Goal: Task Accomplishment & Management: Complete application form

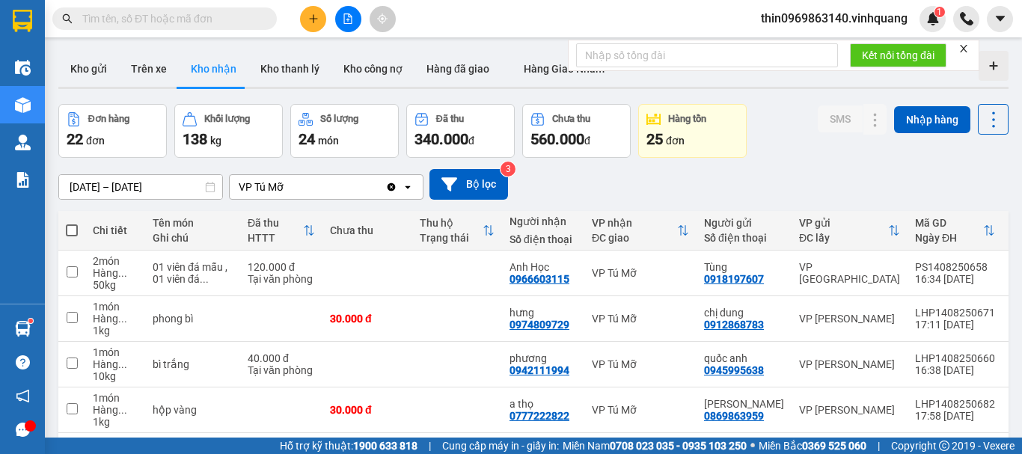
scroll to position [337, 0]
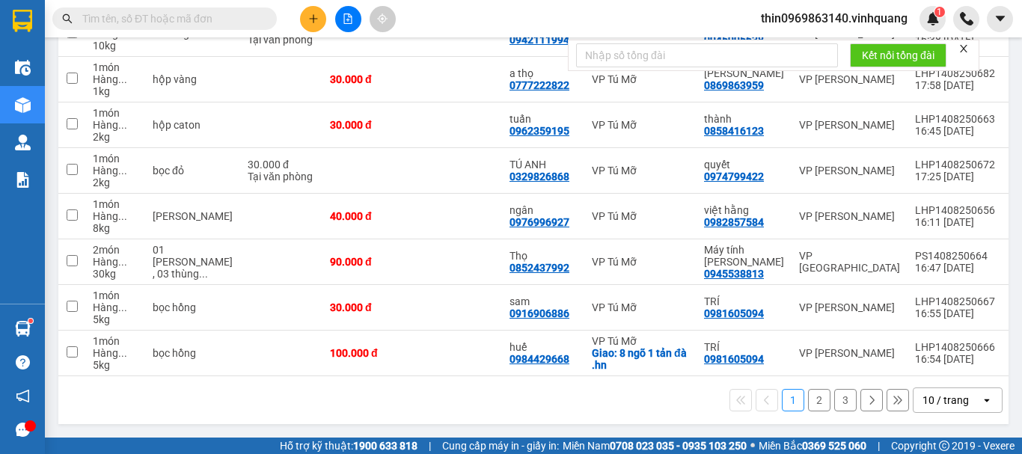
click at [227, 18] on input "text" at bounding box center [170, 18] width 176 height 16
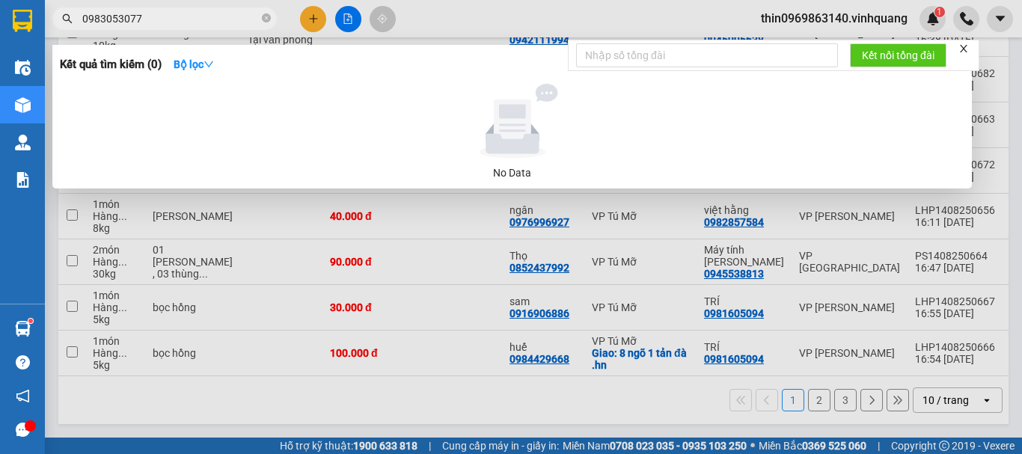
click at [145, 22] on input "0983053077" at bounding box center [170, 18] width 176 height 16
click at [149, 19] on input "0983053077" at bounding box center [170, 18] width 176 height 16
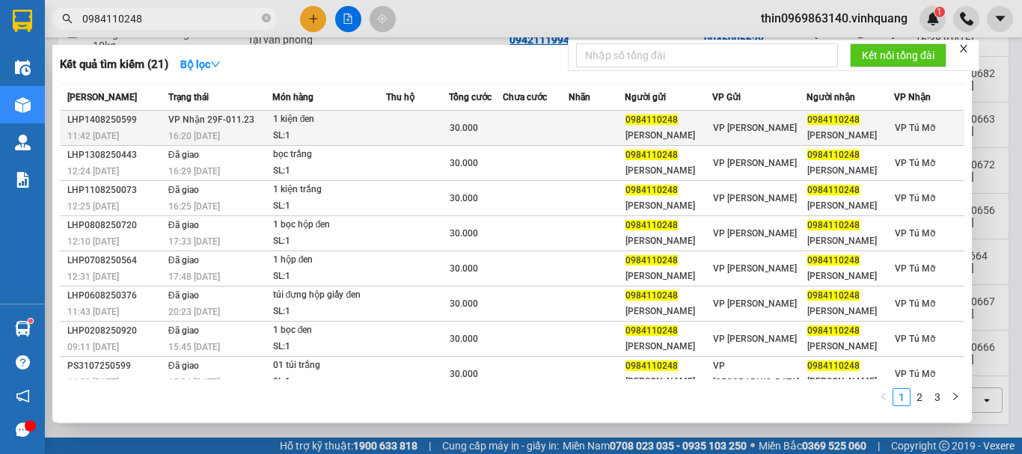
type input "0984110248"
click at [329, 129] on div "SL: 1" at bounding box center [329, 136] width 112 height 16
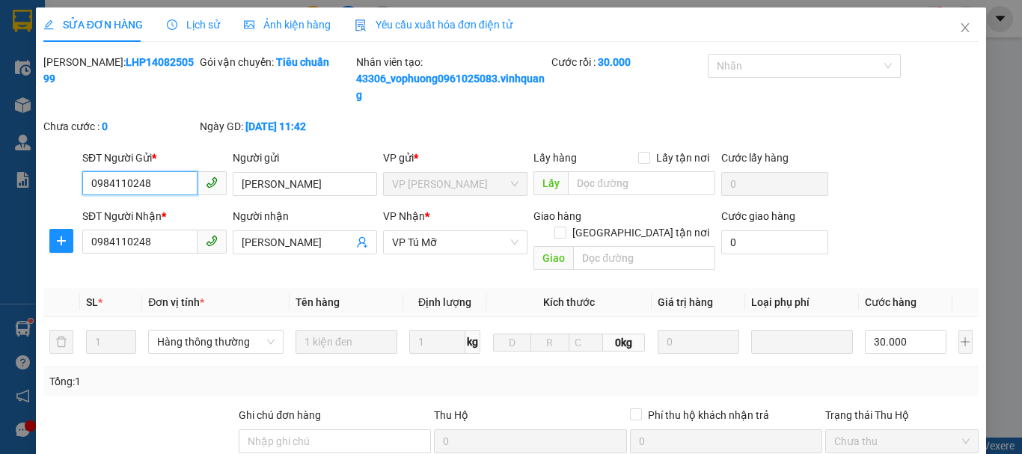
type input "0984110248"
type input "[PERSON_NAME]"
type input "0984110248"
type input "[PERSON_NAME]"
type input "30.000"
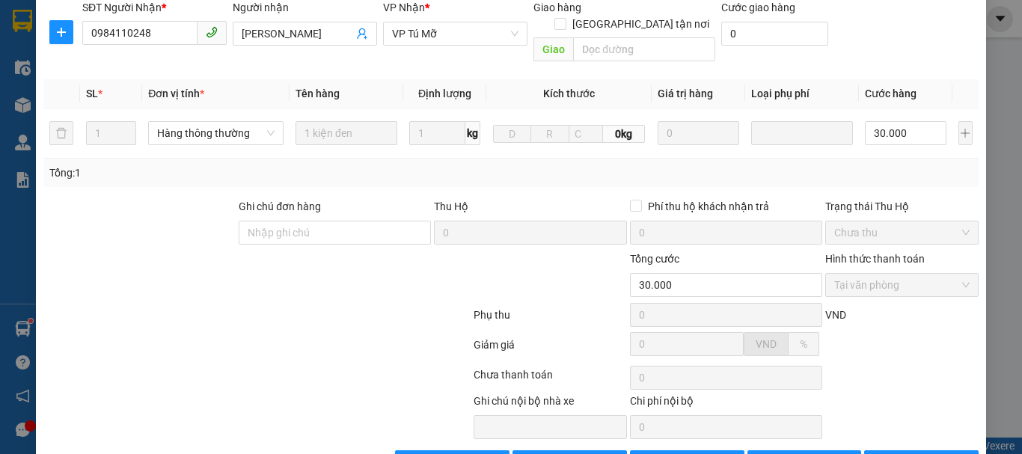
scroll to position [242, 0]
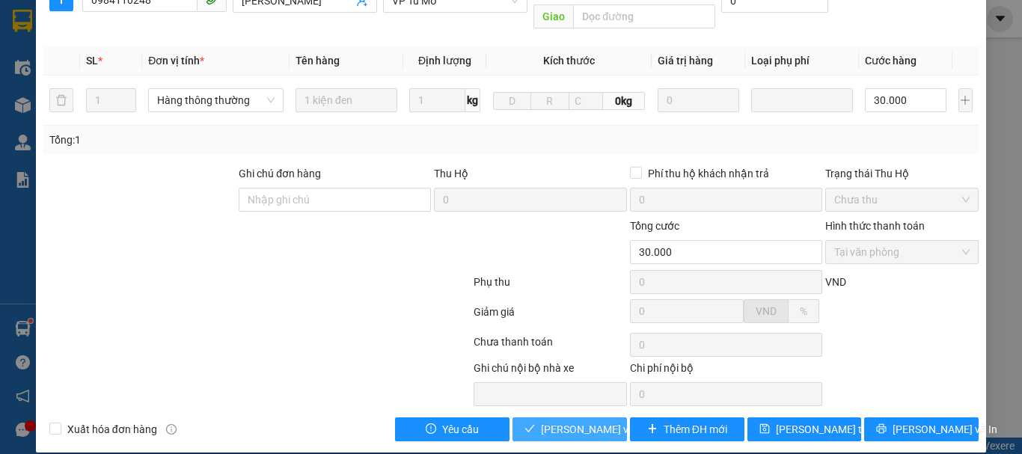
click at [549, 421] on span "[PERSON_NAME] và Giao hàng" at bounding box center [613, 429] width 144 height 16
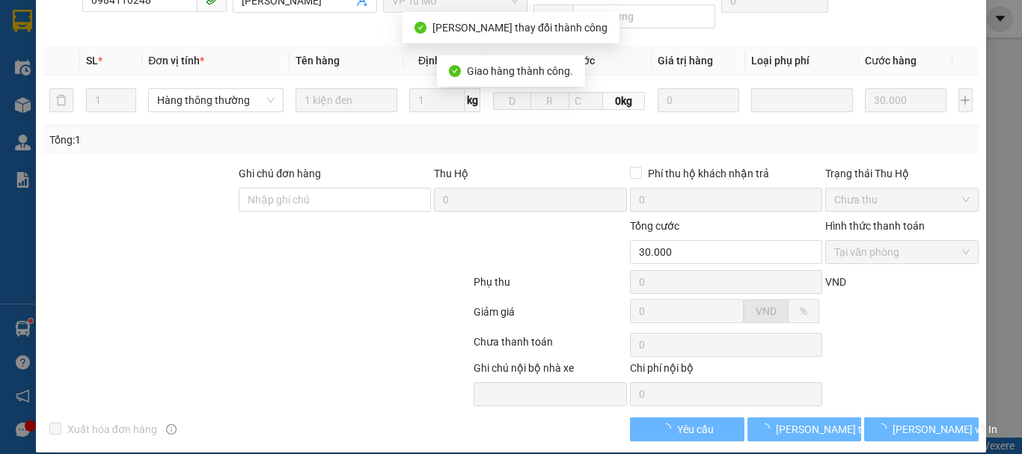
scroll to position [0, 0]
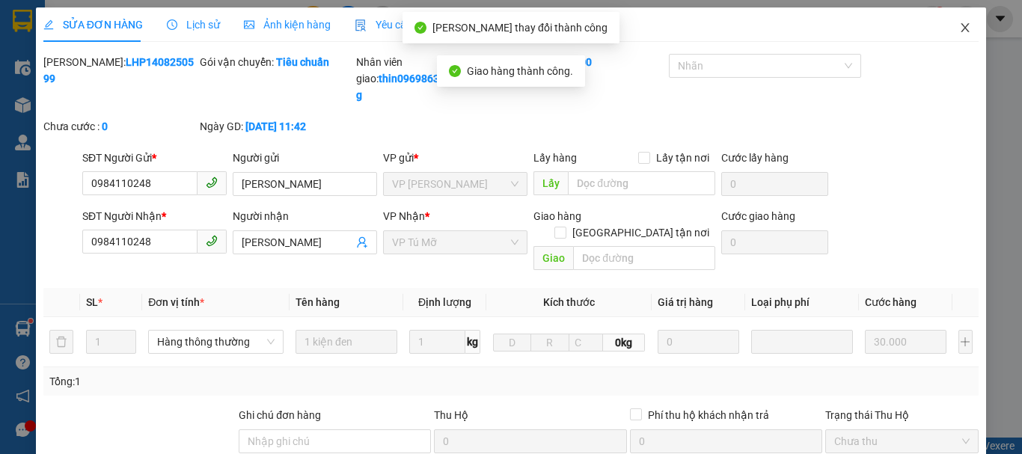
click at [952, 10] on span "Close" at bounding box center [965, 28] width 42 height 42
click at [954, 25] on div at bounding box center [966, 19] width 26 height 26
